Goal: Check status

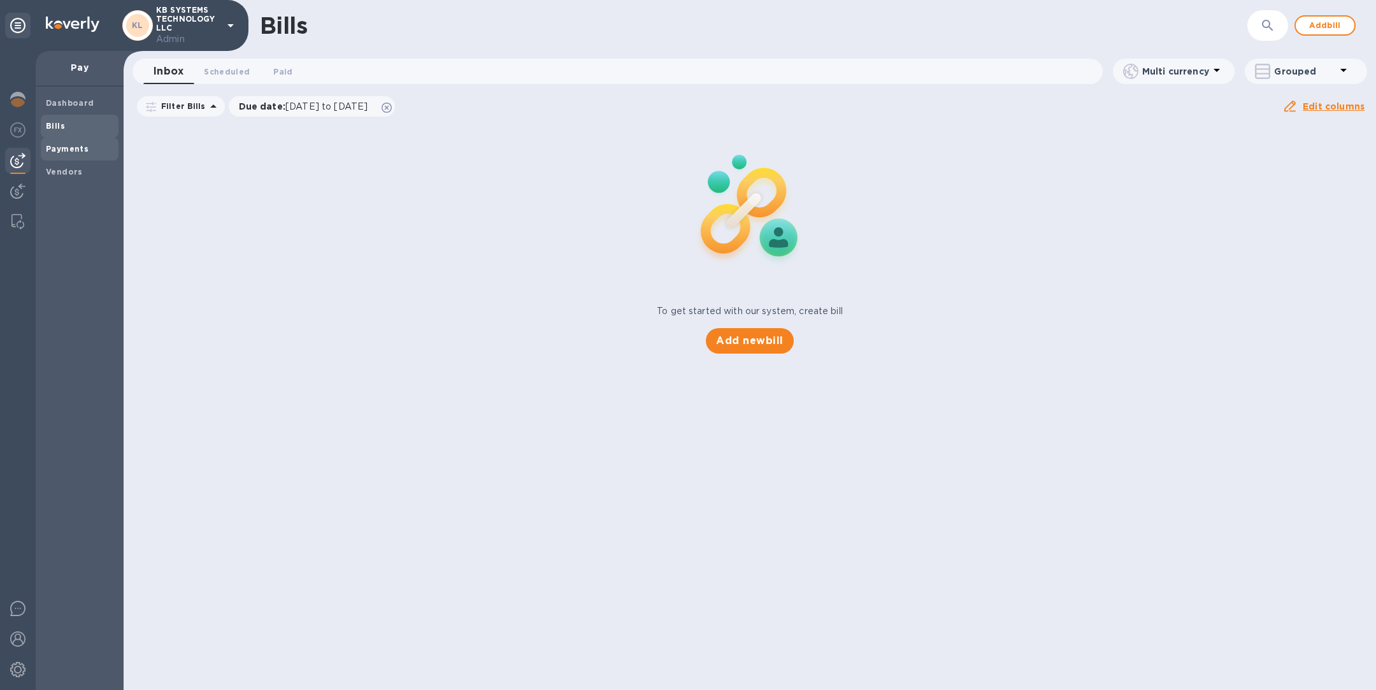
click at [69, 146] on b "Payments" at bounding box center [67, 149] width 43 height 10
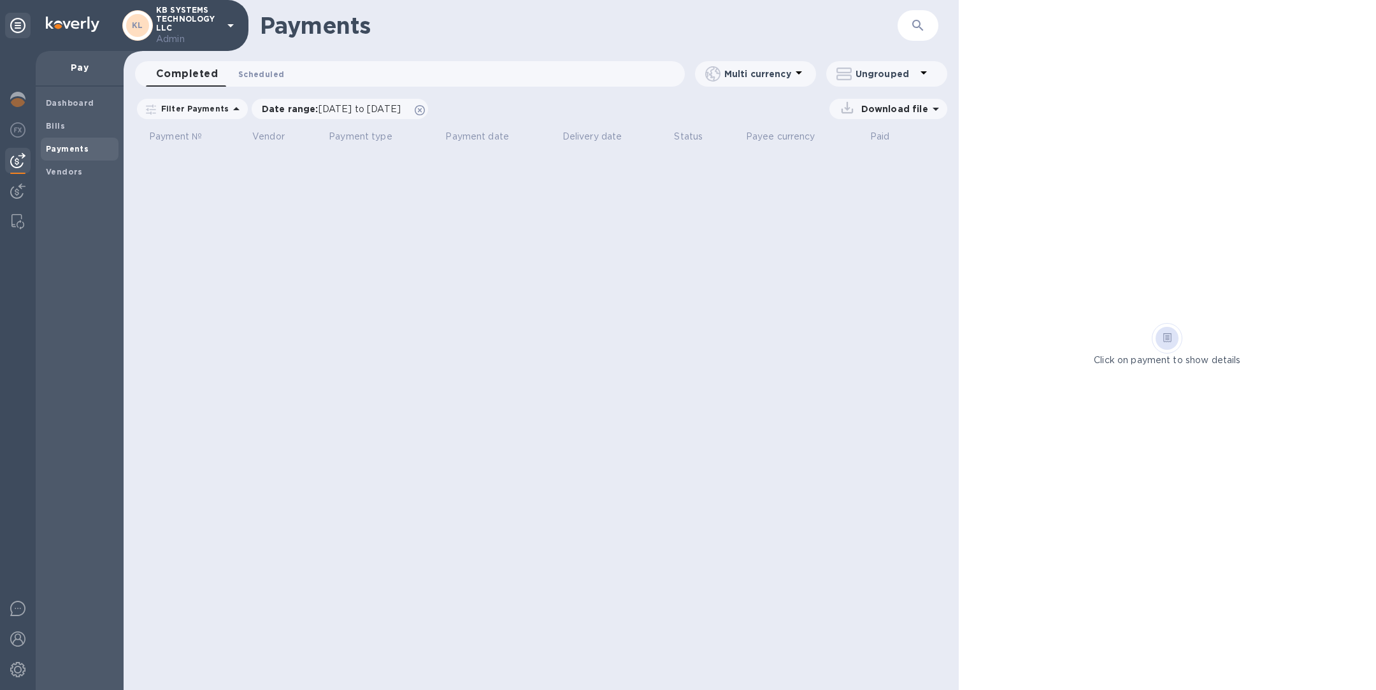
click at [269, 73] on span "Scheduled 0" at bounding box center [261, 74] width 46 height 13
